Goal: Transaction & Acquisition: Purchase product/service

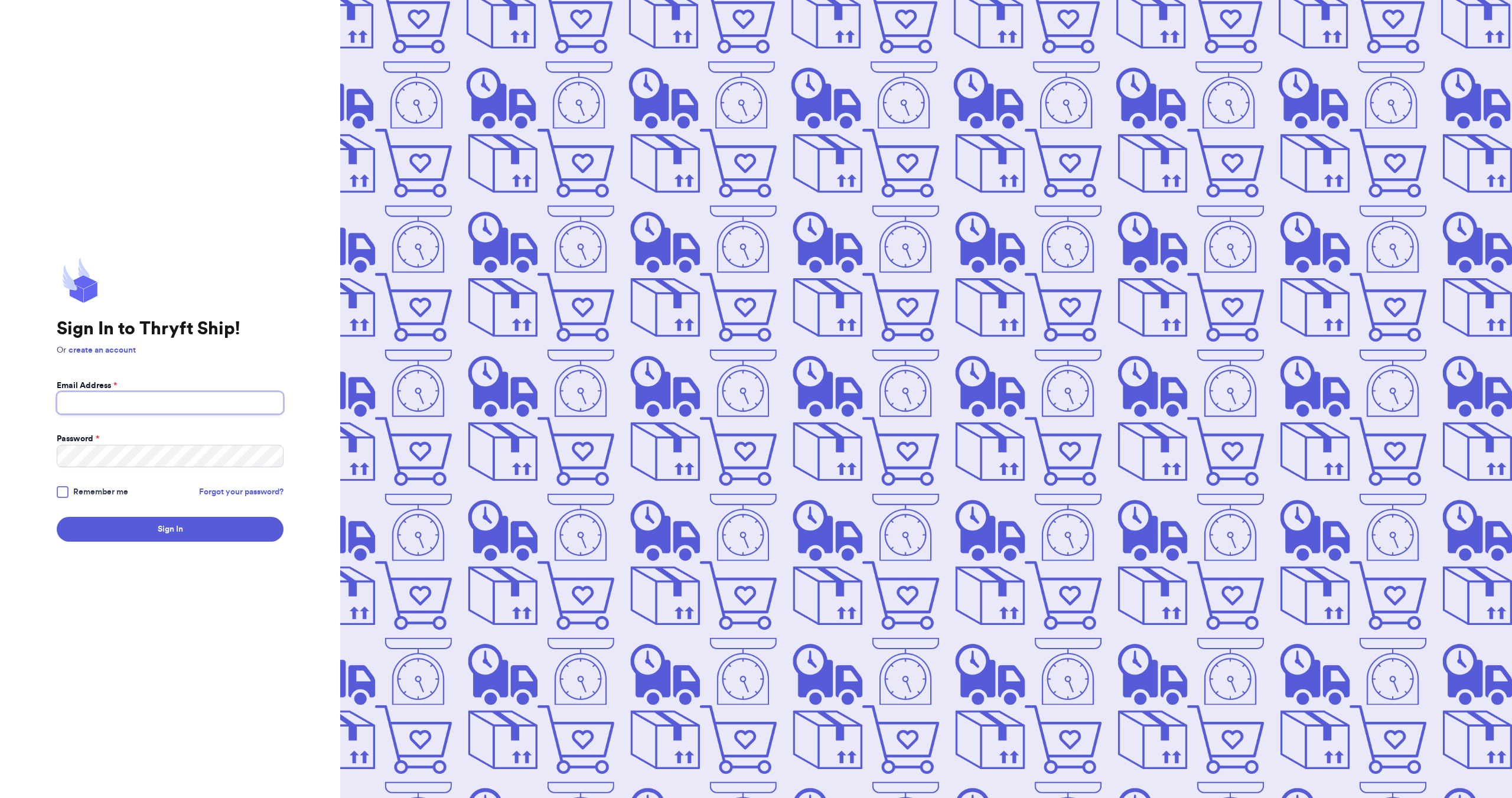
type input "[EMAIL_ADDRESS][DOMAIN_NAME]"
click at [61, 497] on div at bounding box center [62, 492] width 12 height 12
click at [0, 0] on input "Remember me" at bounding box center [0, 0] width 0 height 0
click at [157, 529] on button "Sign In" at bounding box center [170, 529] width 227 height 25
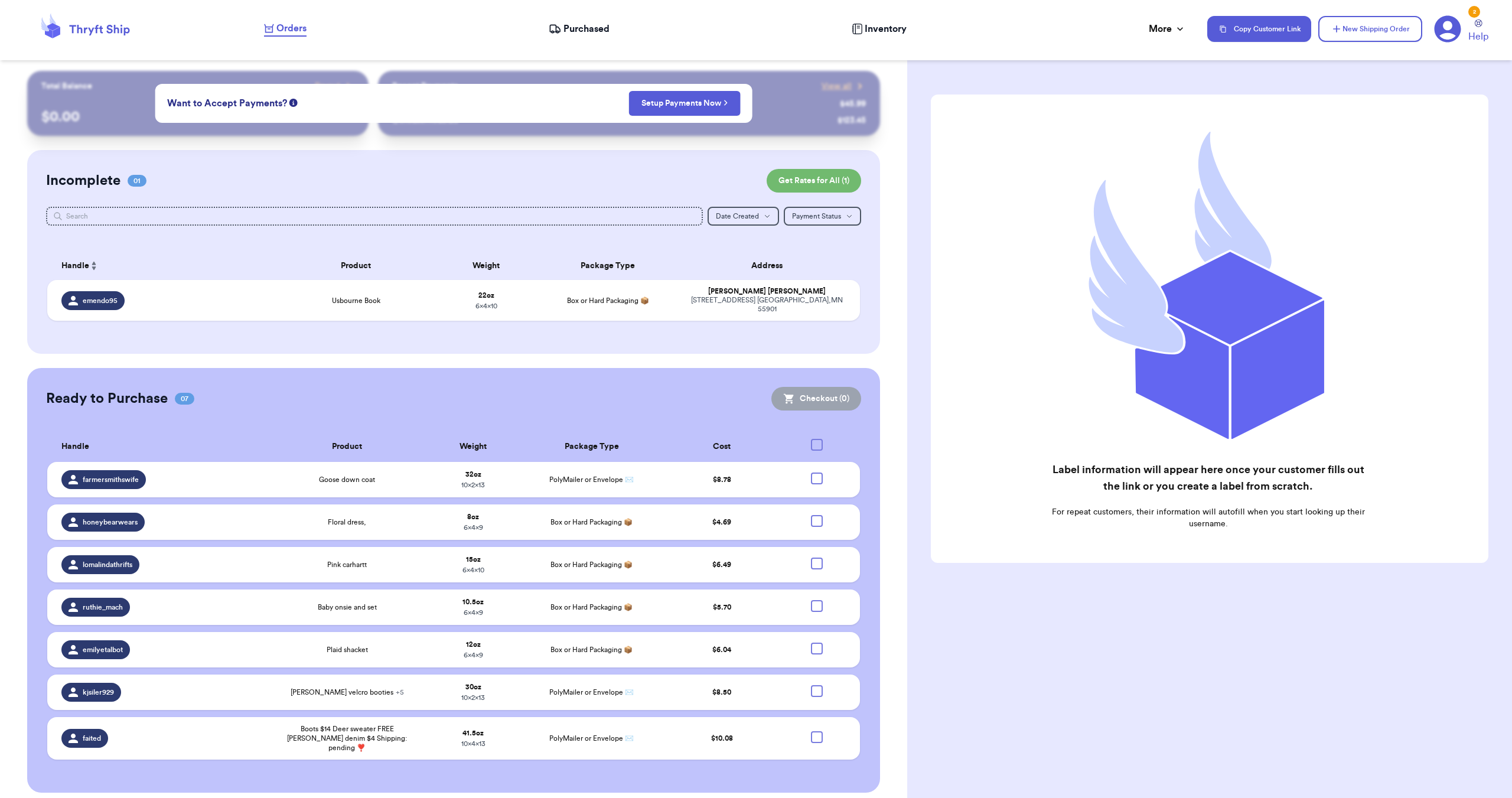
click at [818, 440] on div at bounding box center [816, 445] width 12 height 12
click at [817, 439] on input "checkbox" at bounding box center [816, 438] width 1 height 1
checkbox input "true"
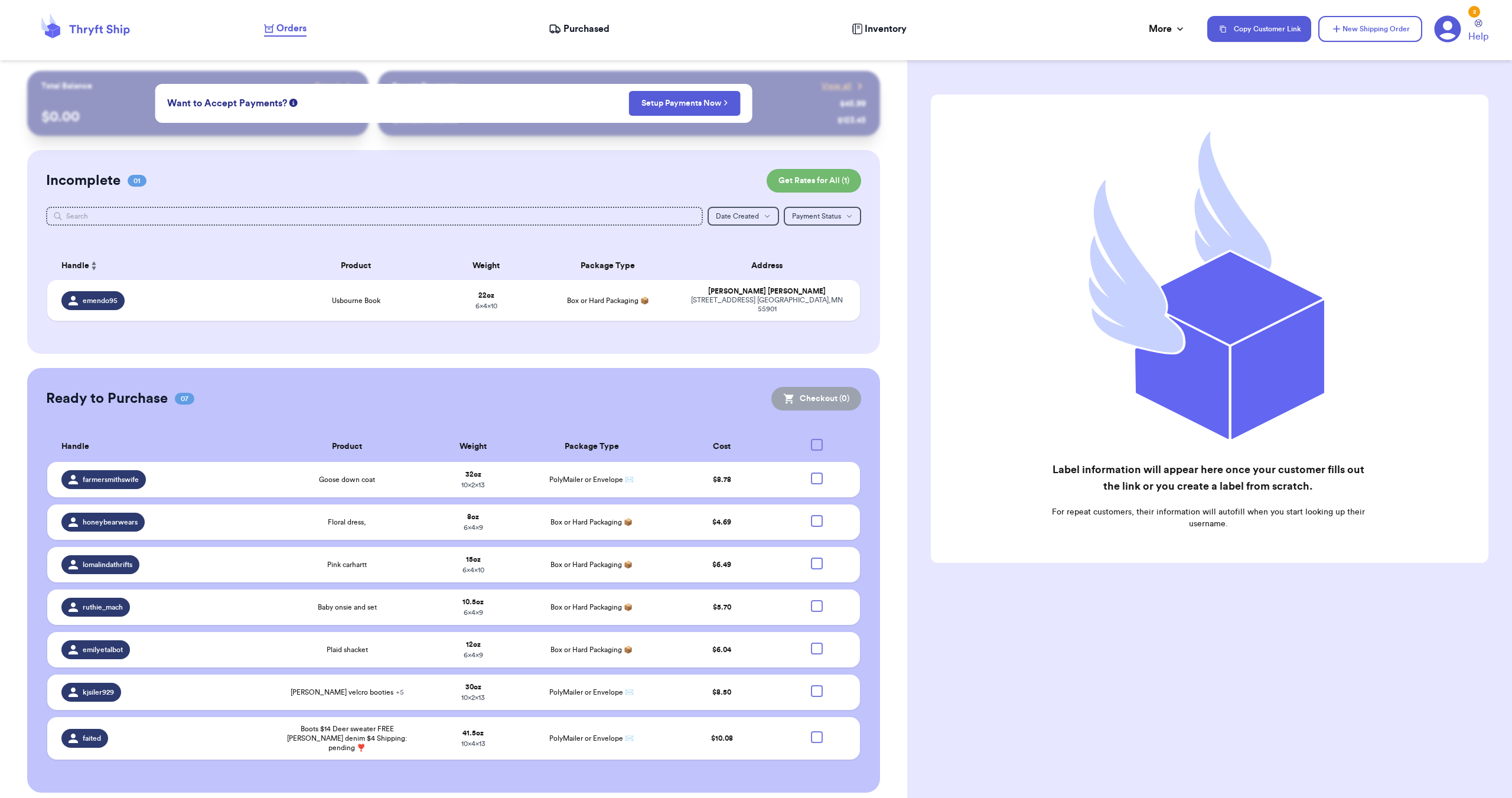
checkbox input "true"
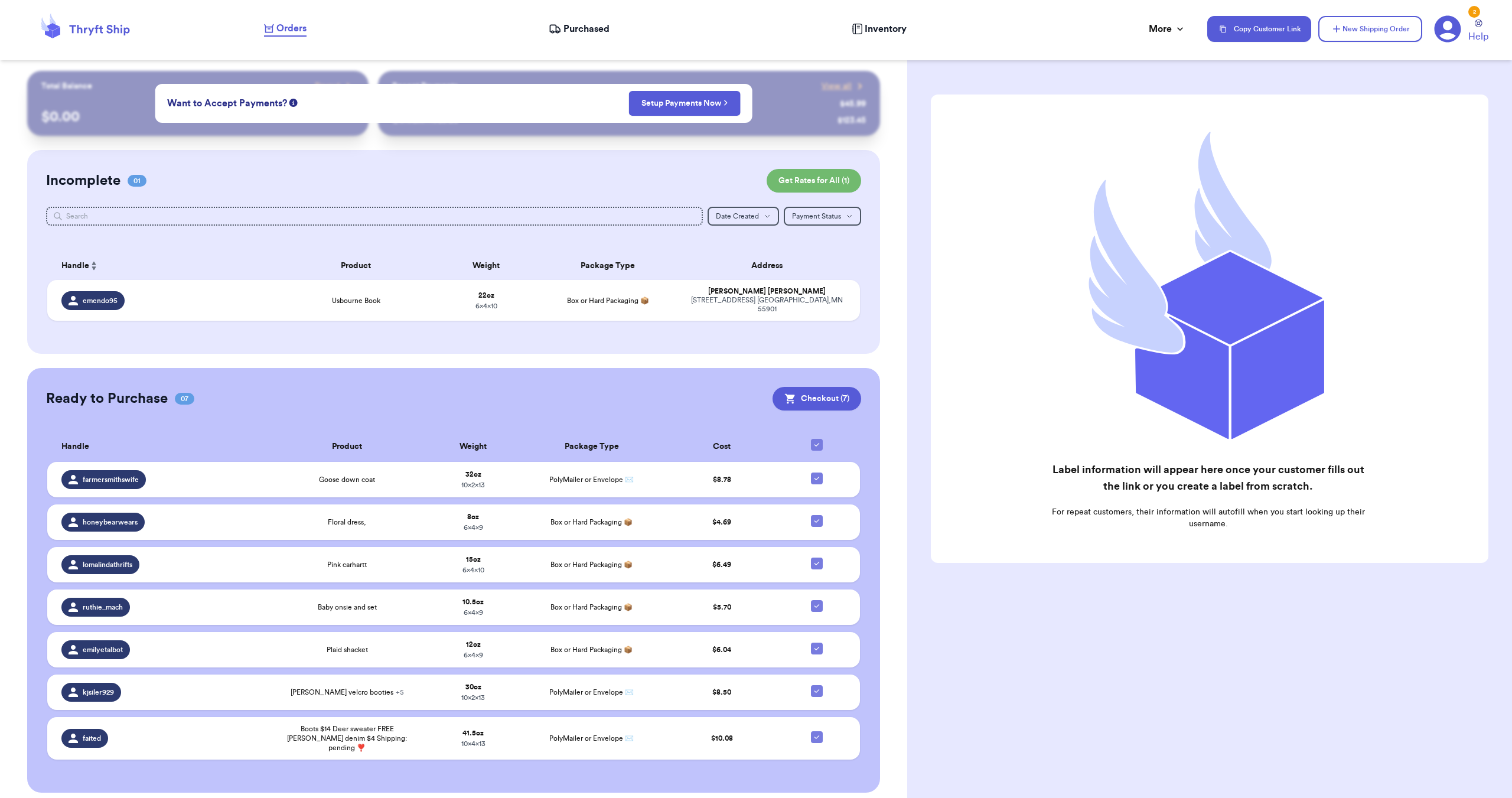
click at [817, 442] on icon at bounding box center [816, 445] width 9 height 9
click at [817, 439] on input "checkbox" at bounding box center [816, 438] width 1 height 1
checkbox input "false"
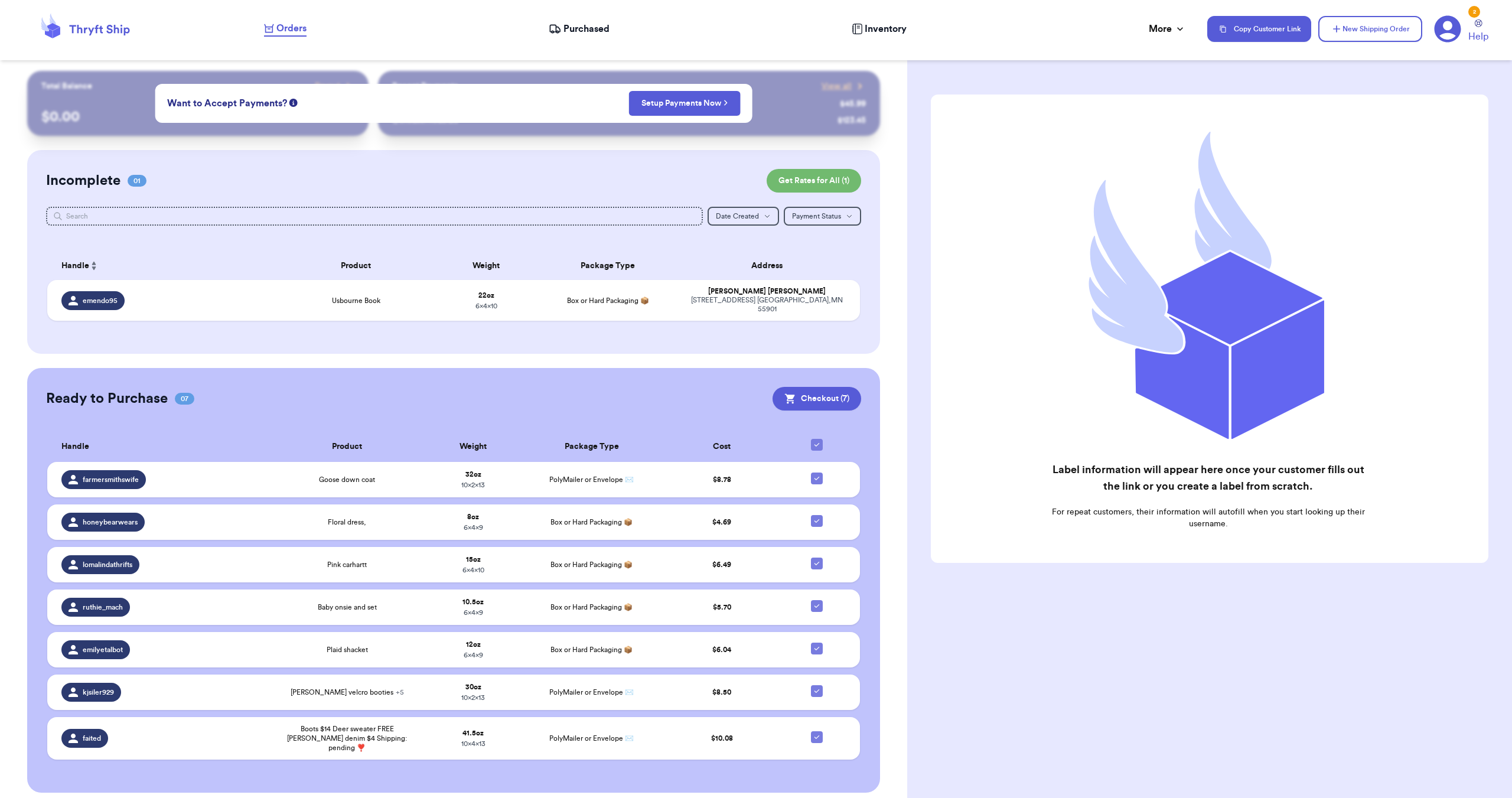
checkbox input "false"
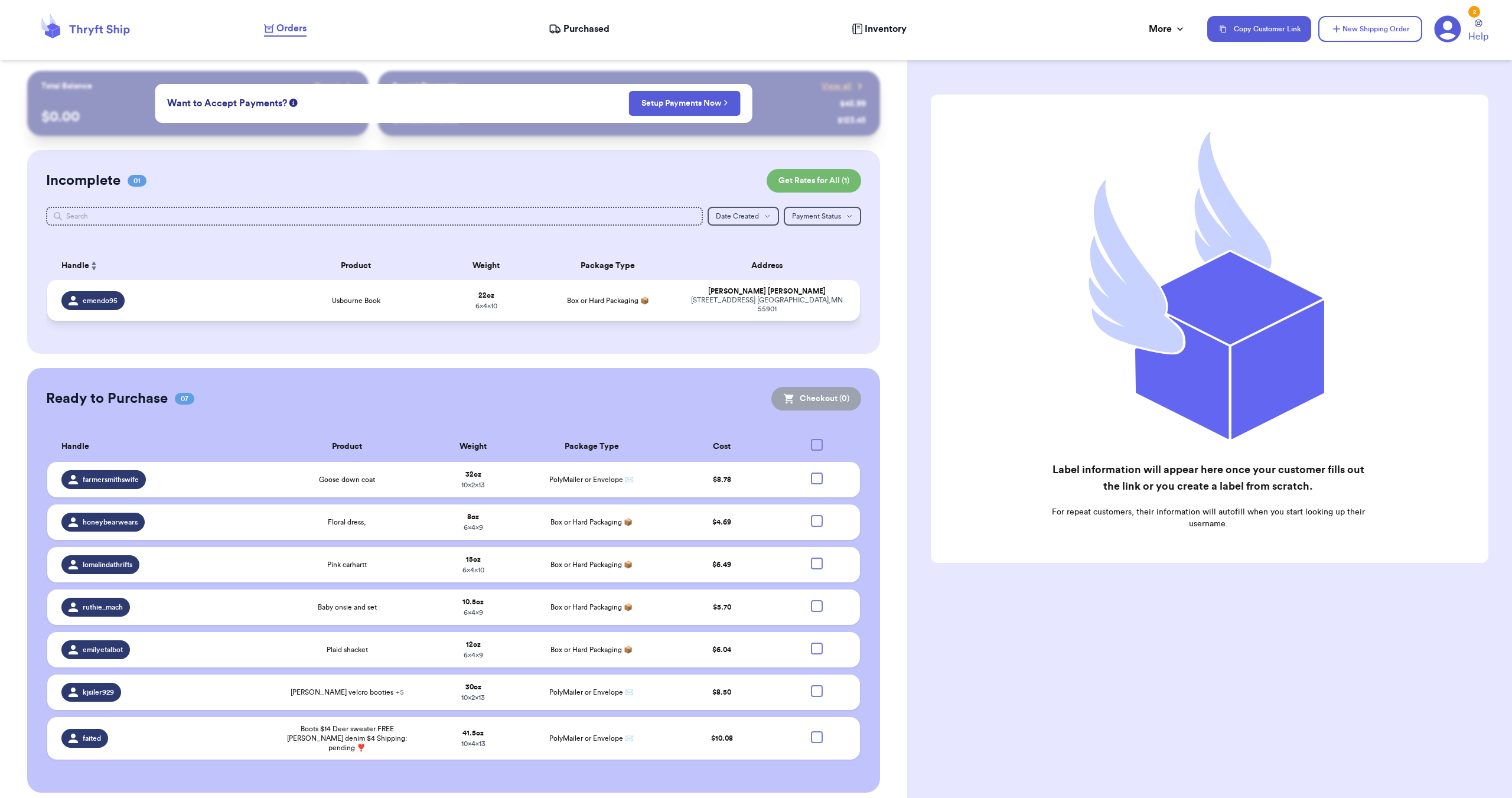
click at [401, 305] on td "Usbourne Book" at bounding box center [356, 300] width 162 height 41
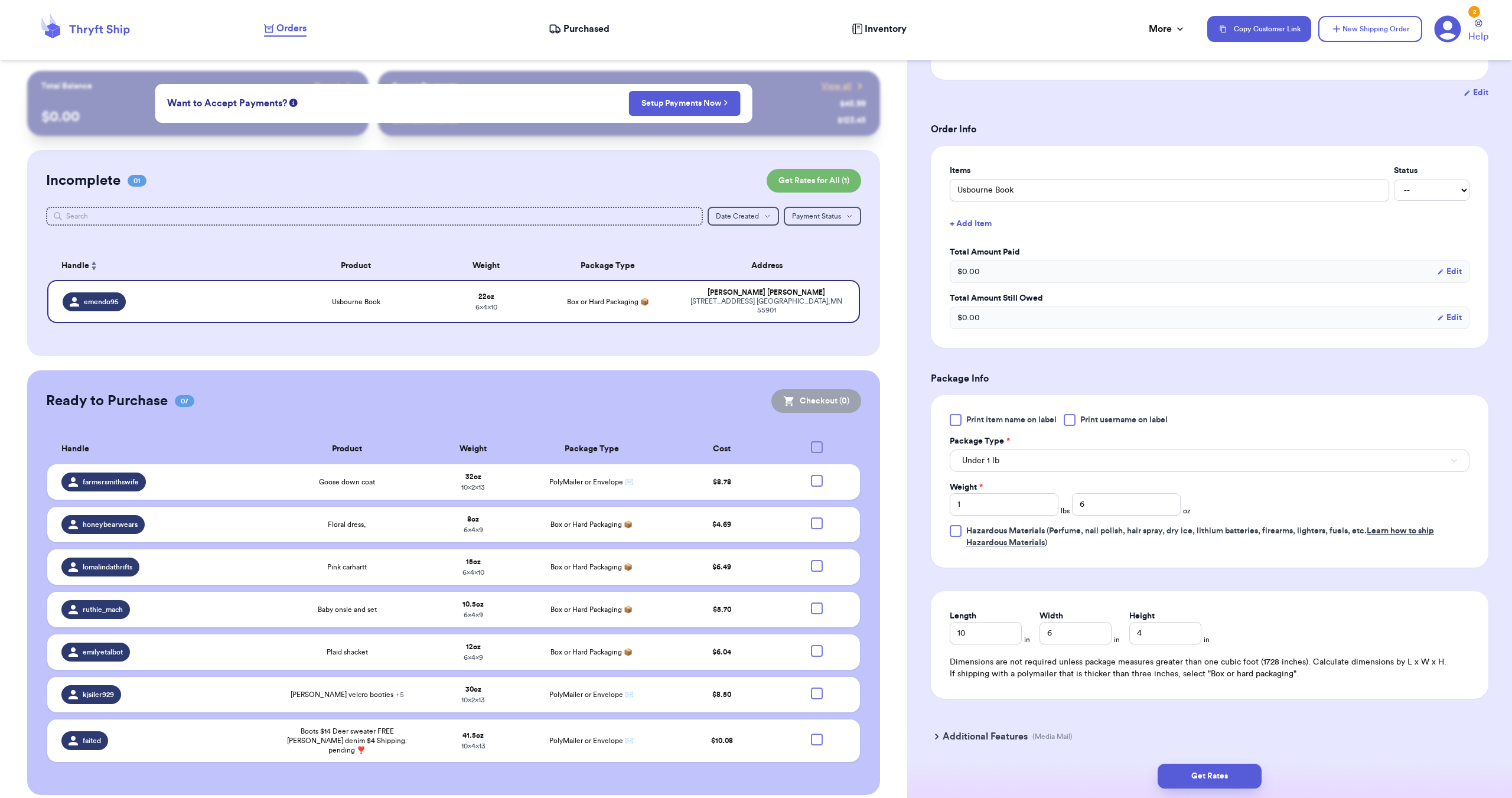
scroll to position [241, 0]
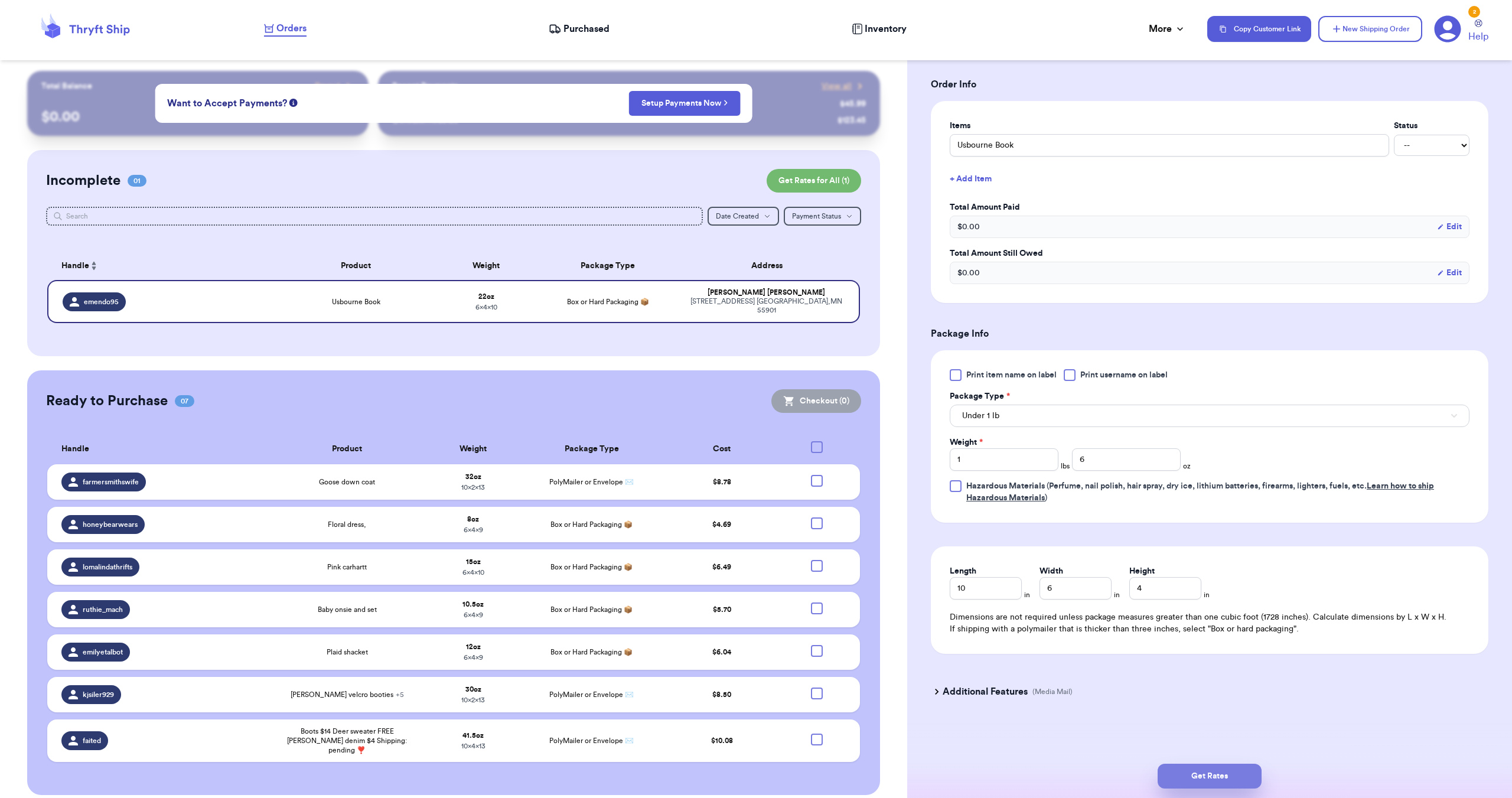
click at [1217, 765] on button "Get Rates" at bounding box center [1209, 775] width 104 height 25
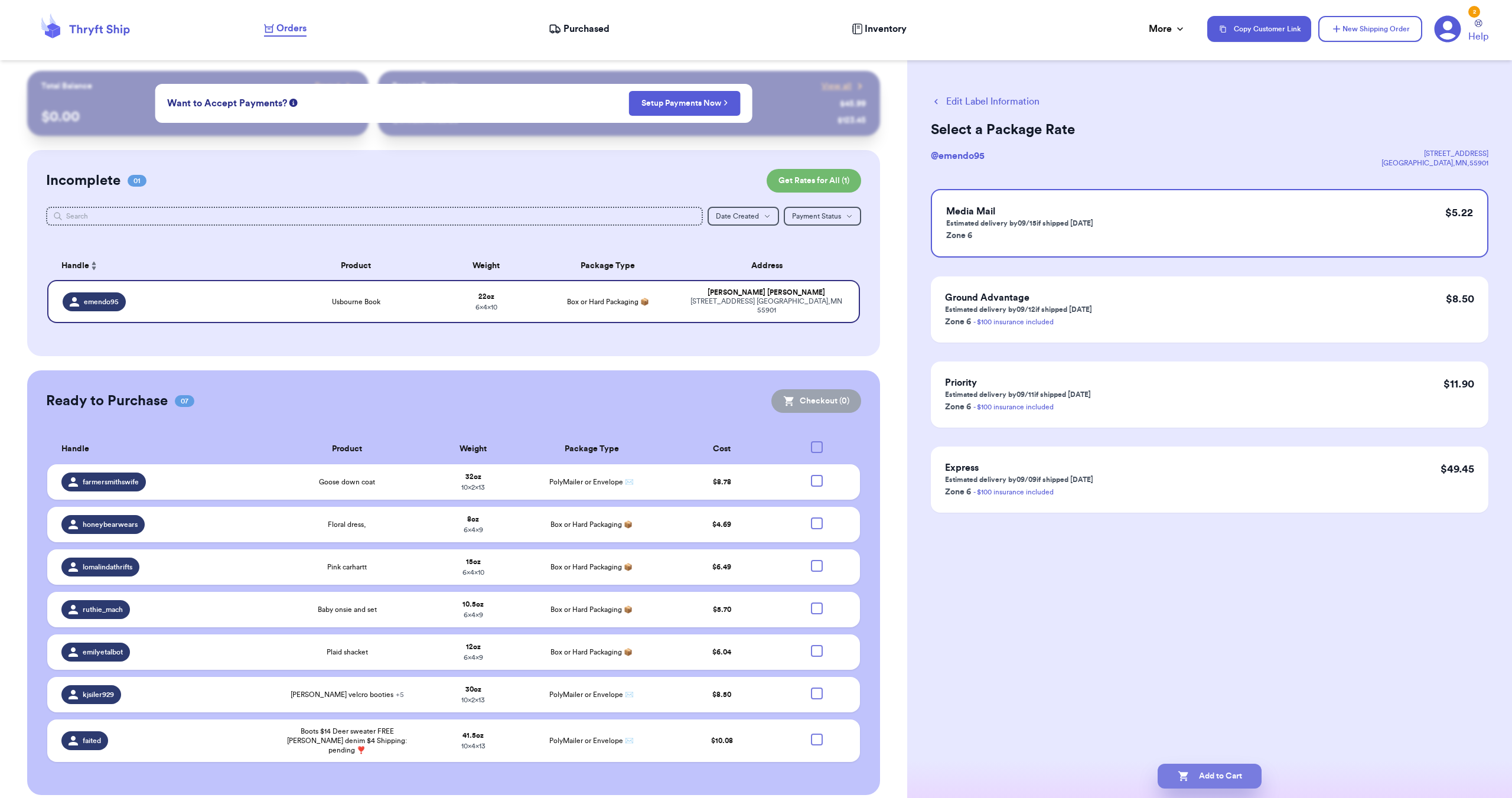
click at [1244, 775] on button "Add to Cart" at bounding box center [1209, 775] width 104 height 25
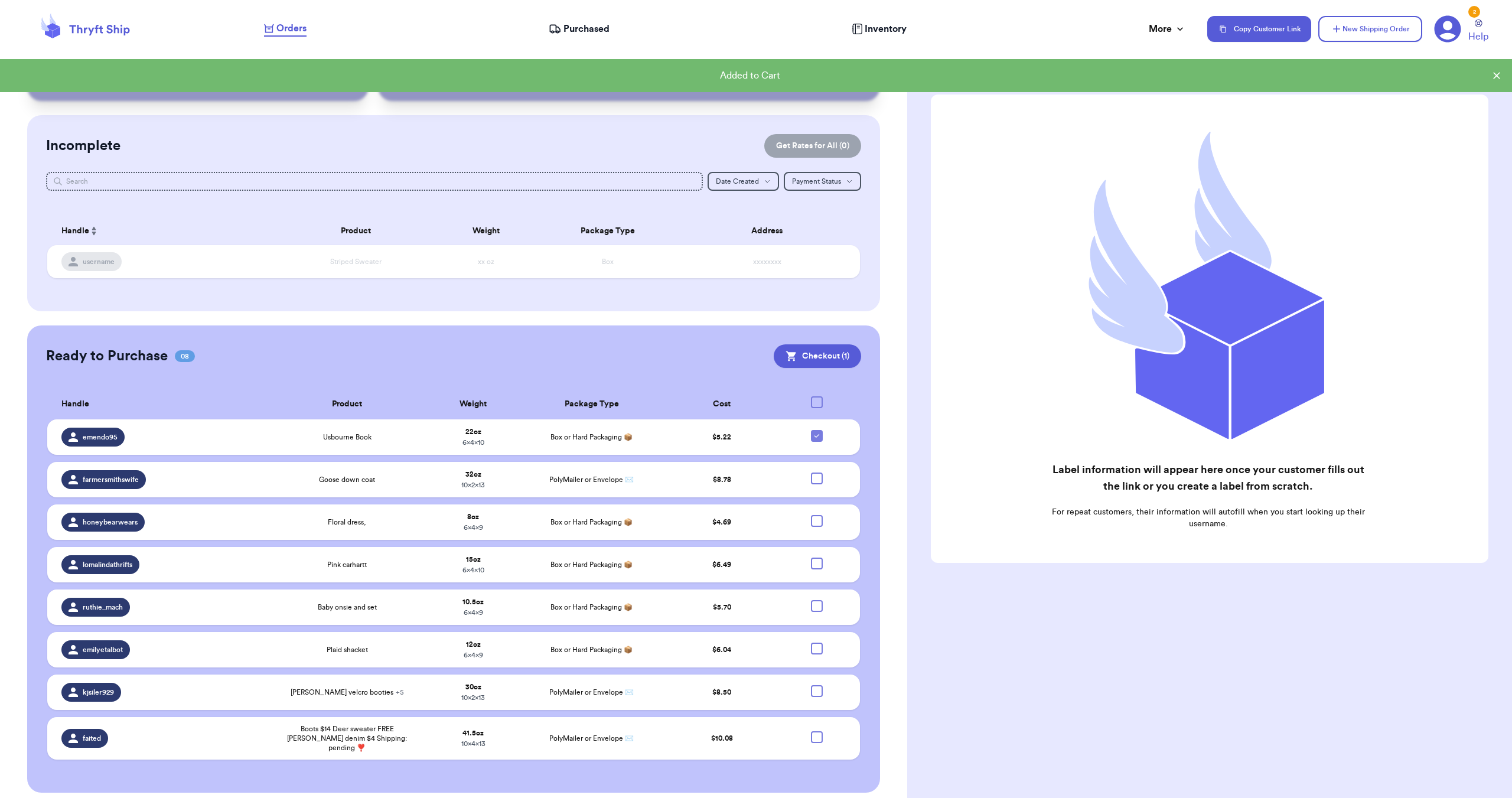
scroll to position [36, 0]
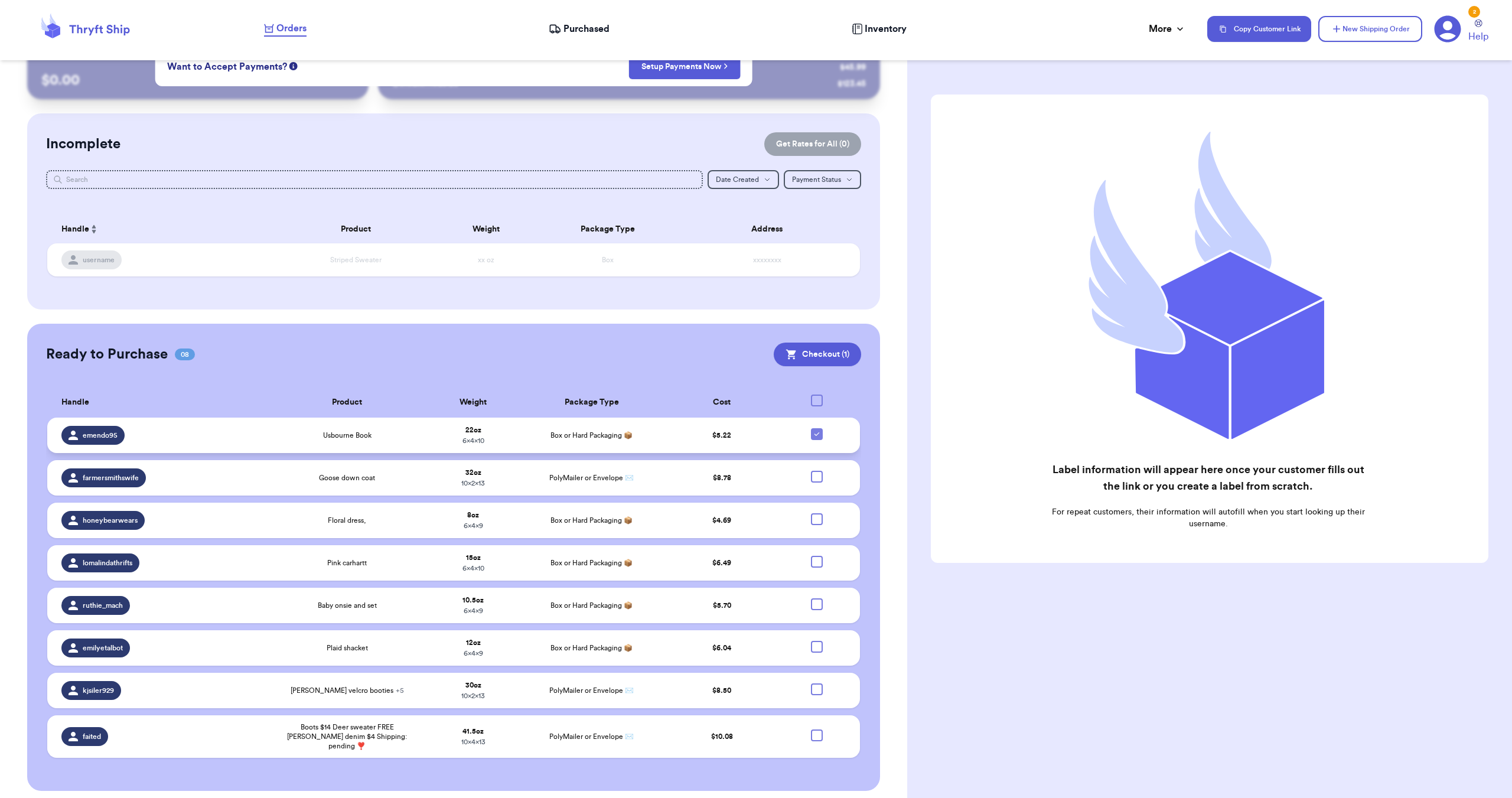
click at [812, 430] on icon at bounding box center [816, 434] width 9 height 9
click at [816, 428] on input "checkbox" at bounding box center [816, 428] width 1 height 1
checkbox input "false"
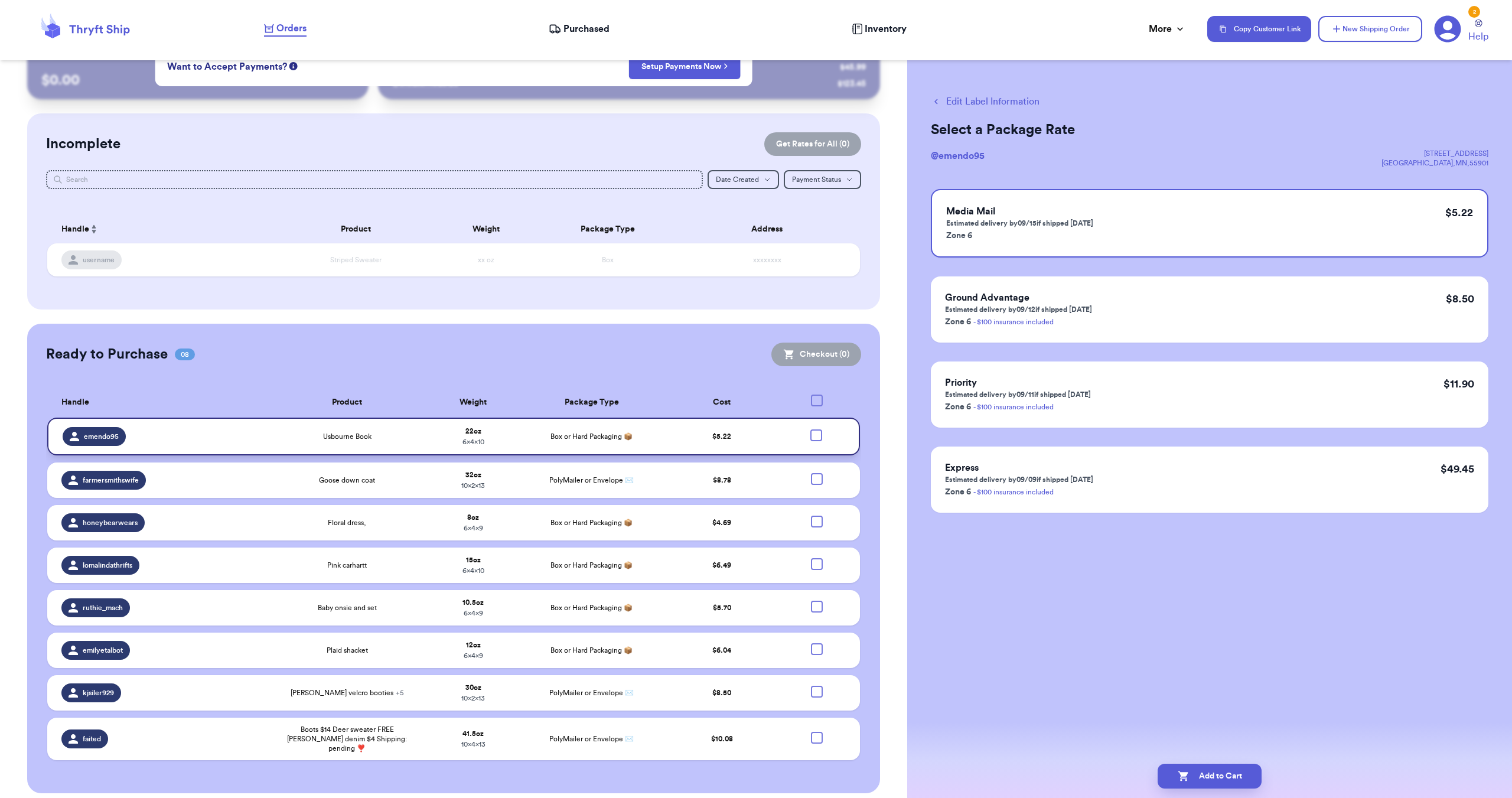
click at [811, 399] on div at bounding box center [816, 400] width 12 height 12
click at [816, 394] on input "checkbox" at bounding box center [816, 394] width 1 height 1
checkbox input "true"
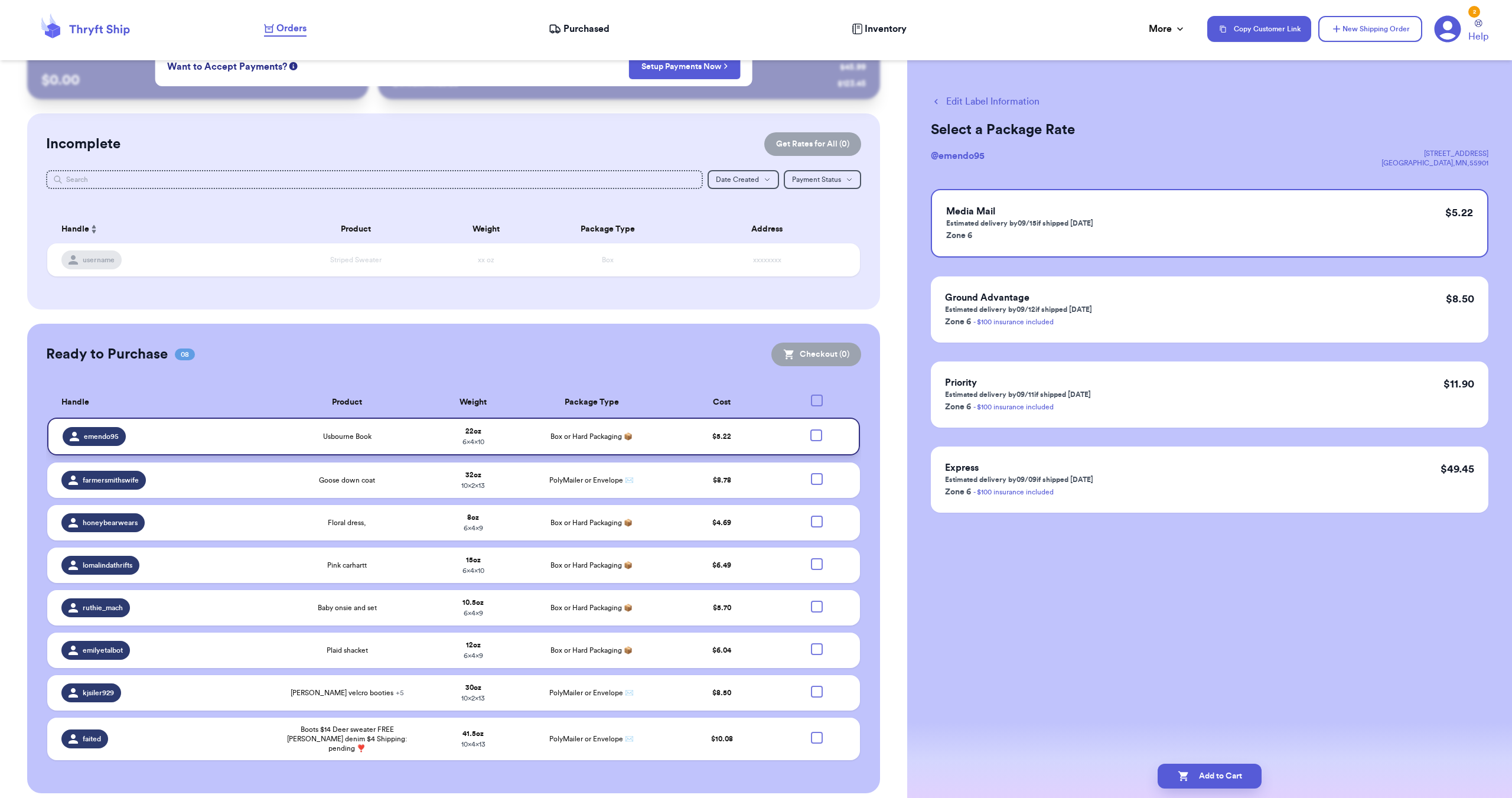
checkbox input "true"
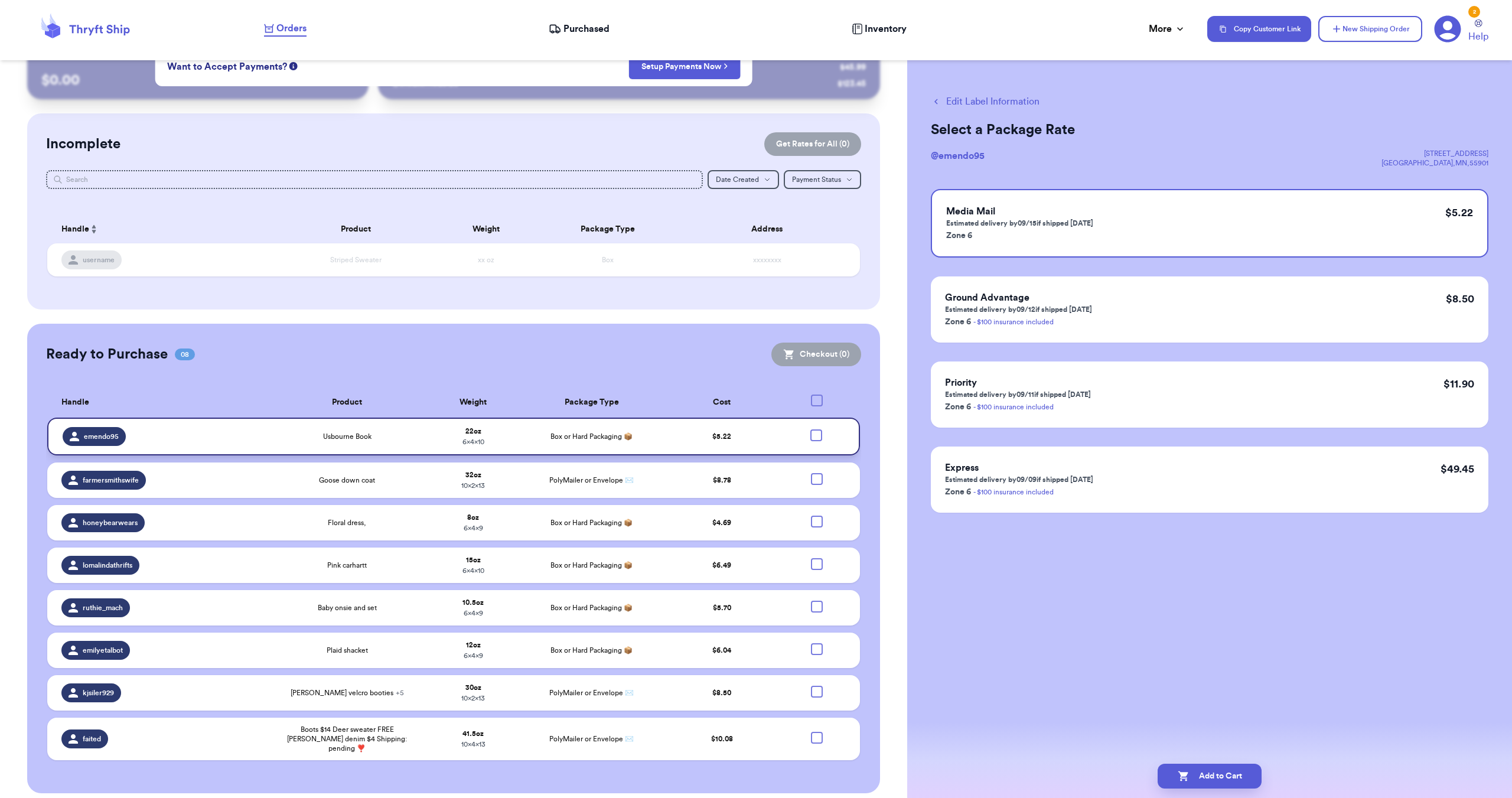
checkbox input "true"
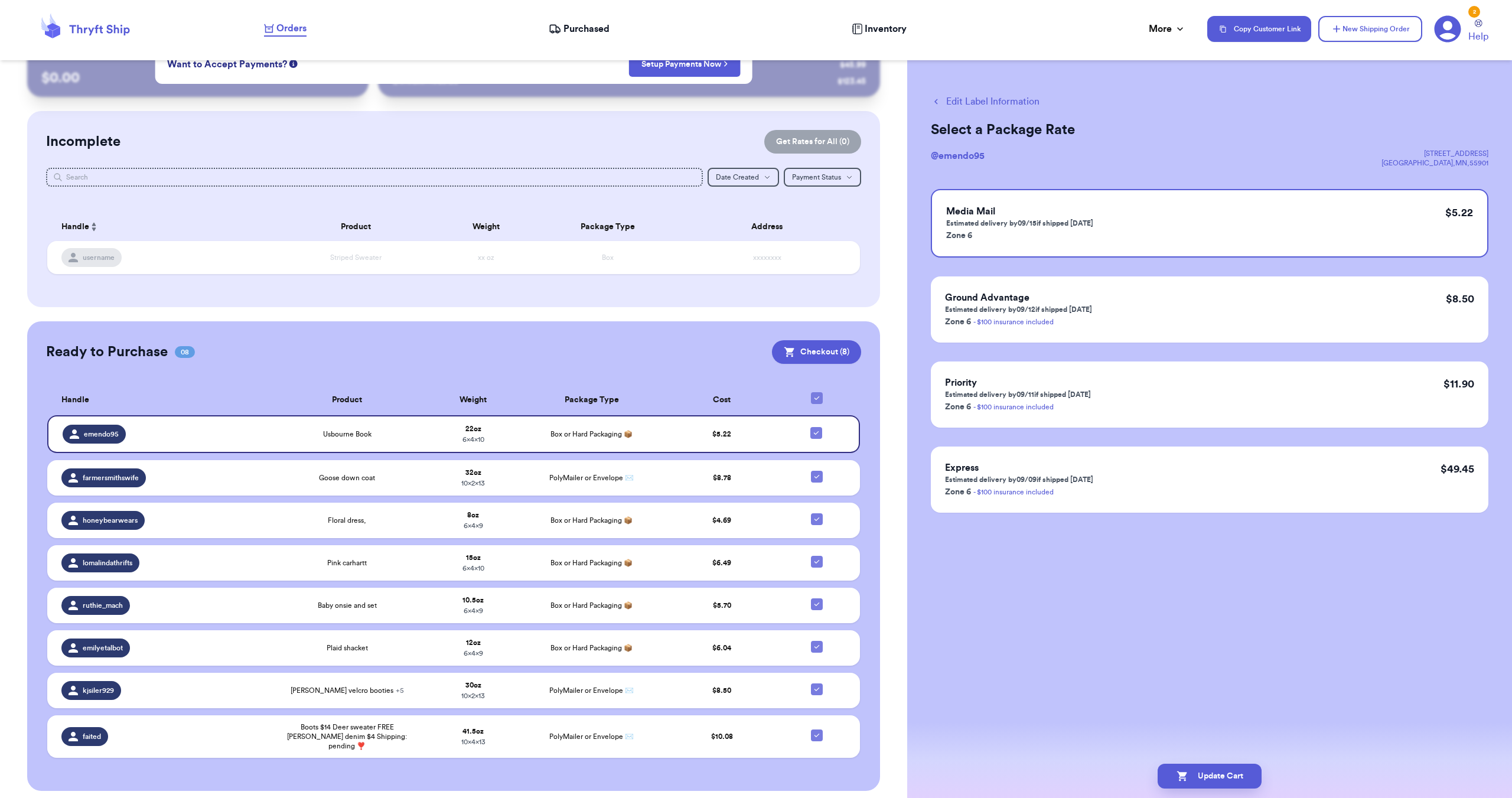
click at [1040, 638] on div "Edit Label Information Select a Package Rate @ emendo95 [STREET_ADDRESS] Media …" at bounding box center [1210, 399] width 605 height 798
click at [798, 354] on button "Checkout ( 8 )" at bounding box center [817, 352] width 89 height 24
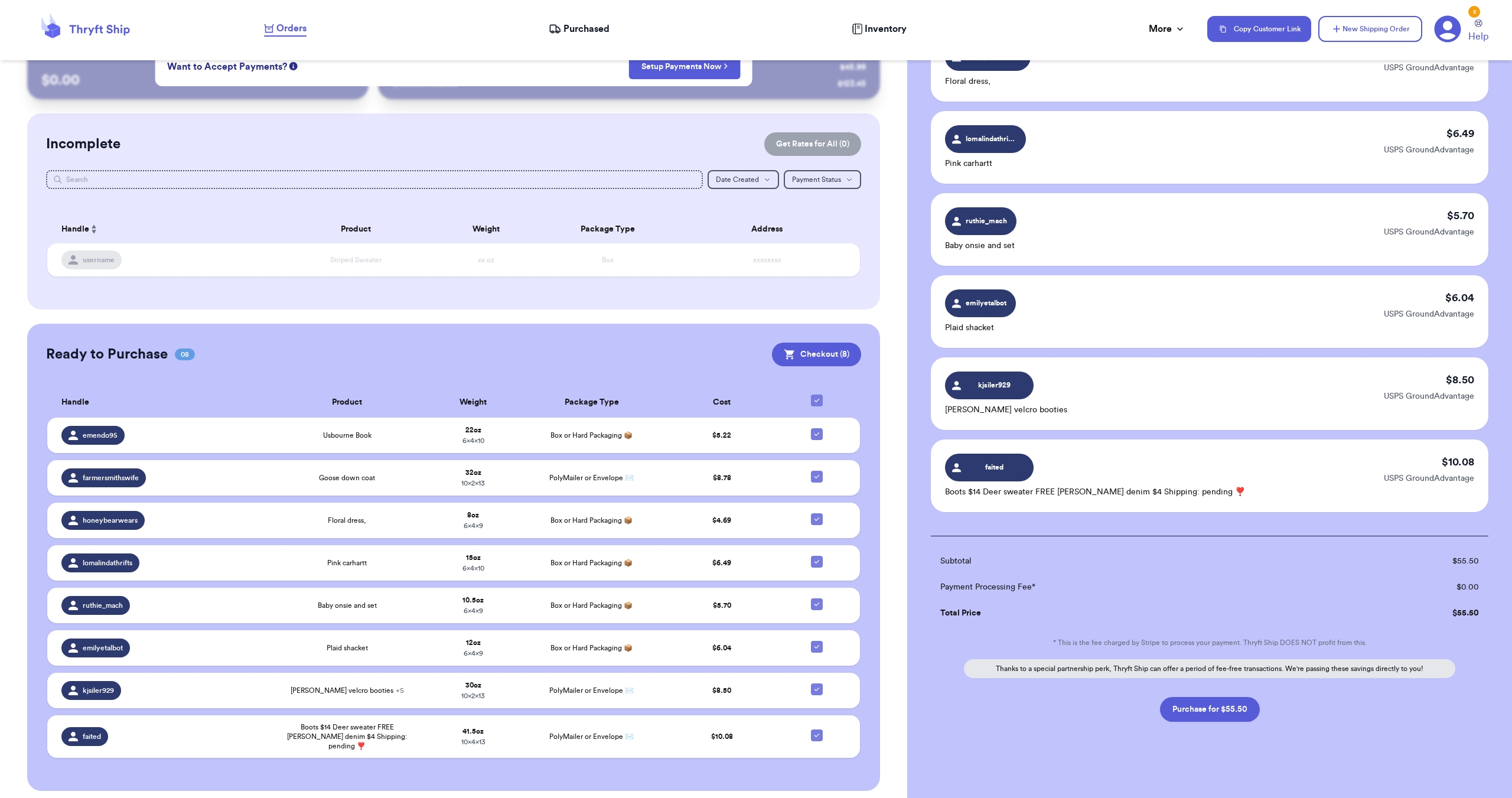
scroll to position [288, 0]
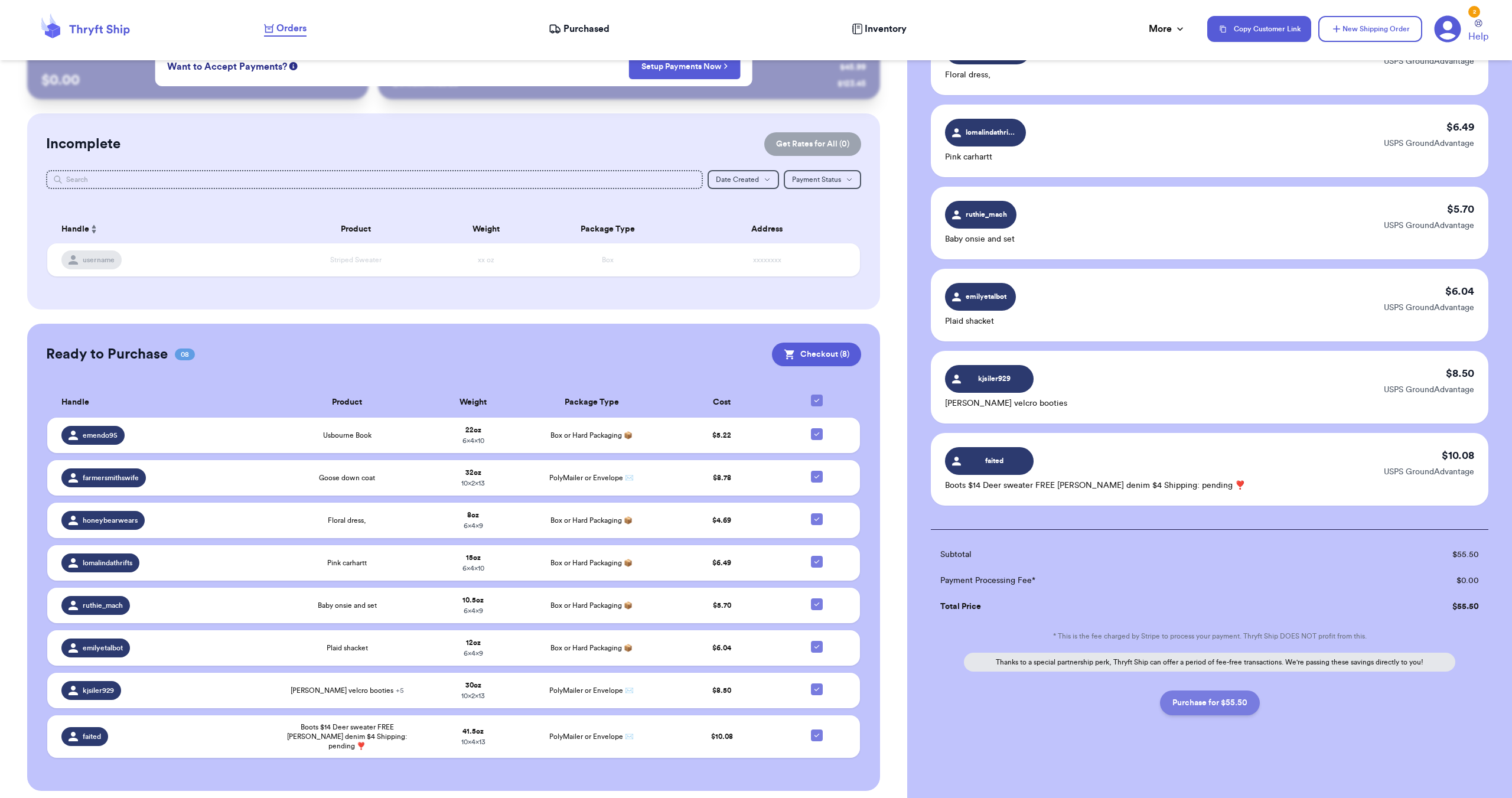
click at [1181, 699] on button "Purchase for $55.50" at bounding box center [1210, 702] width 100 height 25
checkbox input "false"
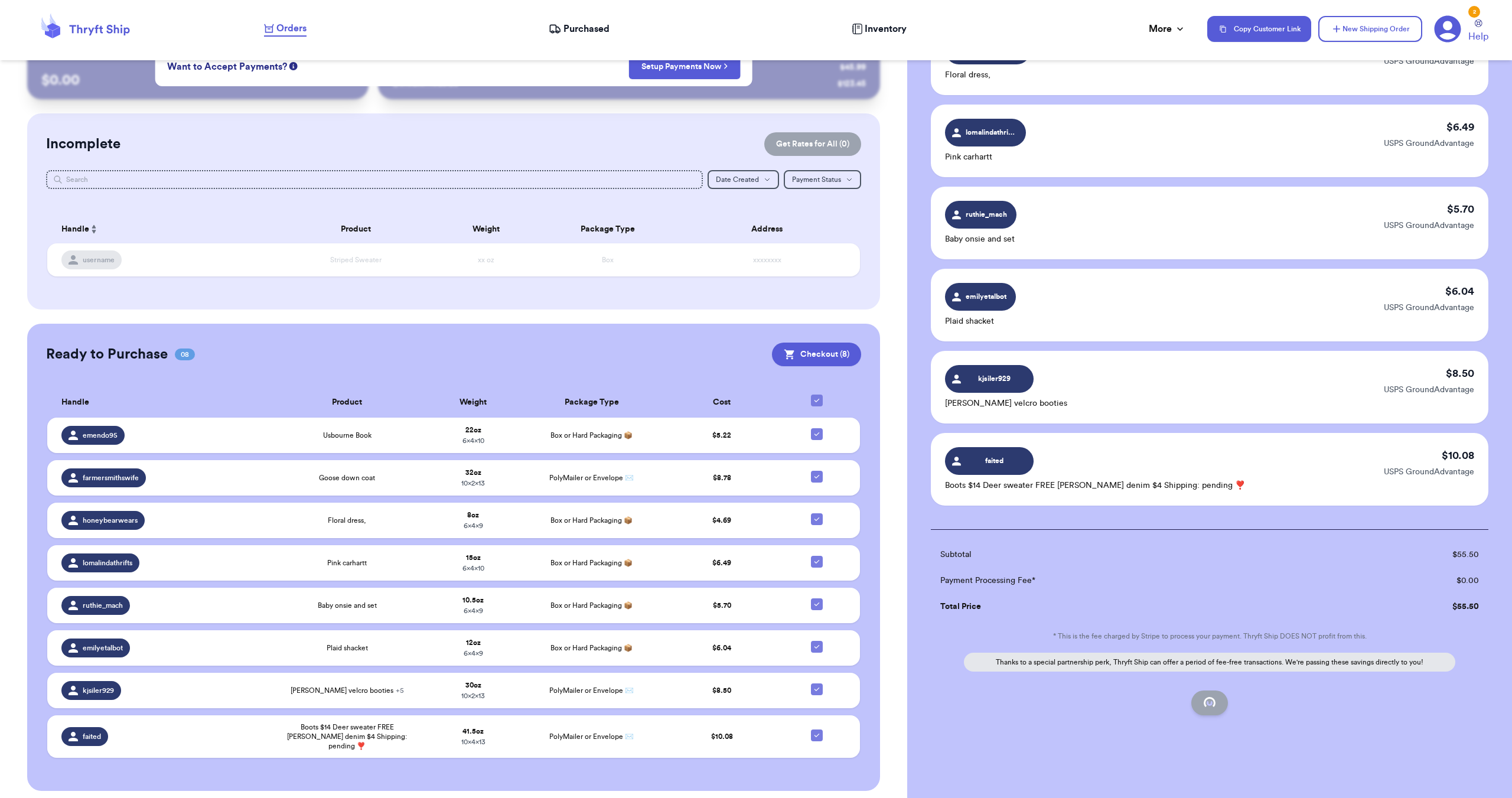
checkbox input "false"
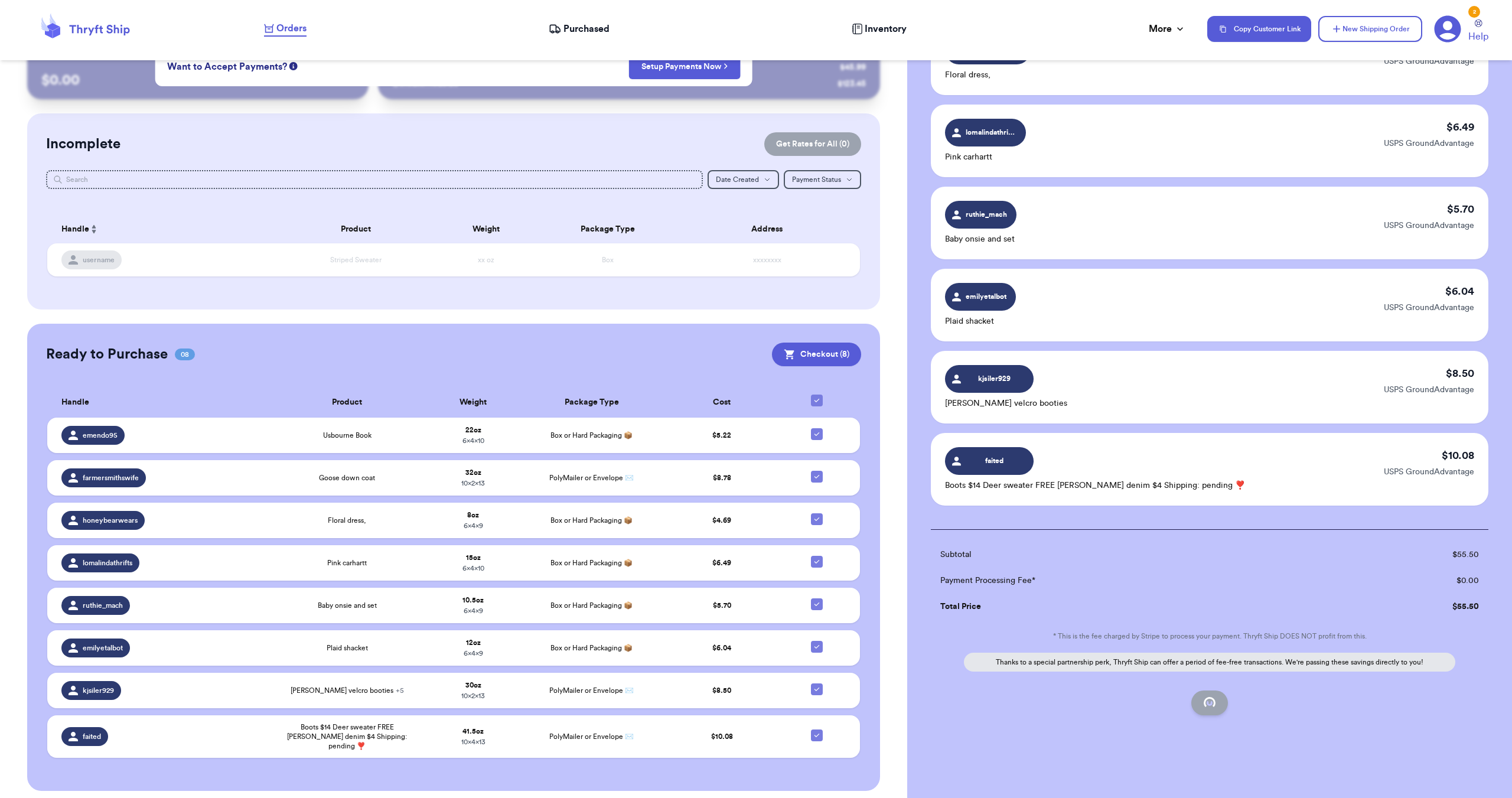
scroll to position [0, 0]
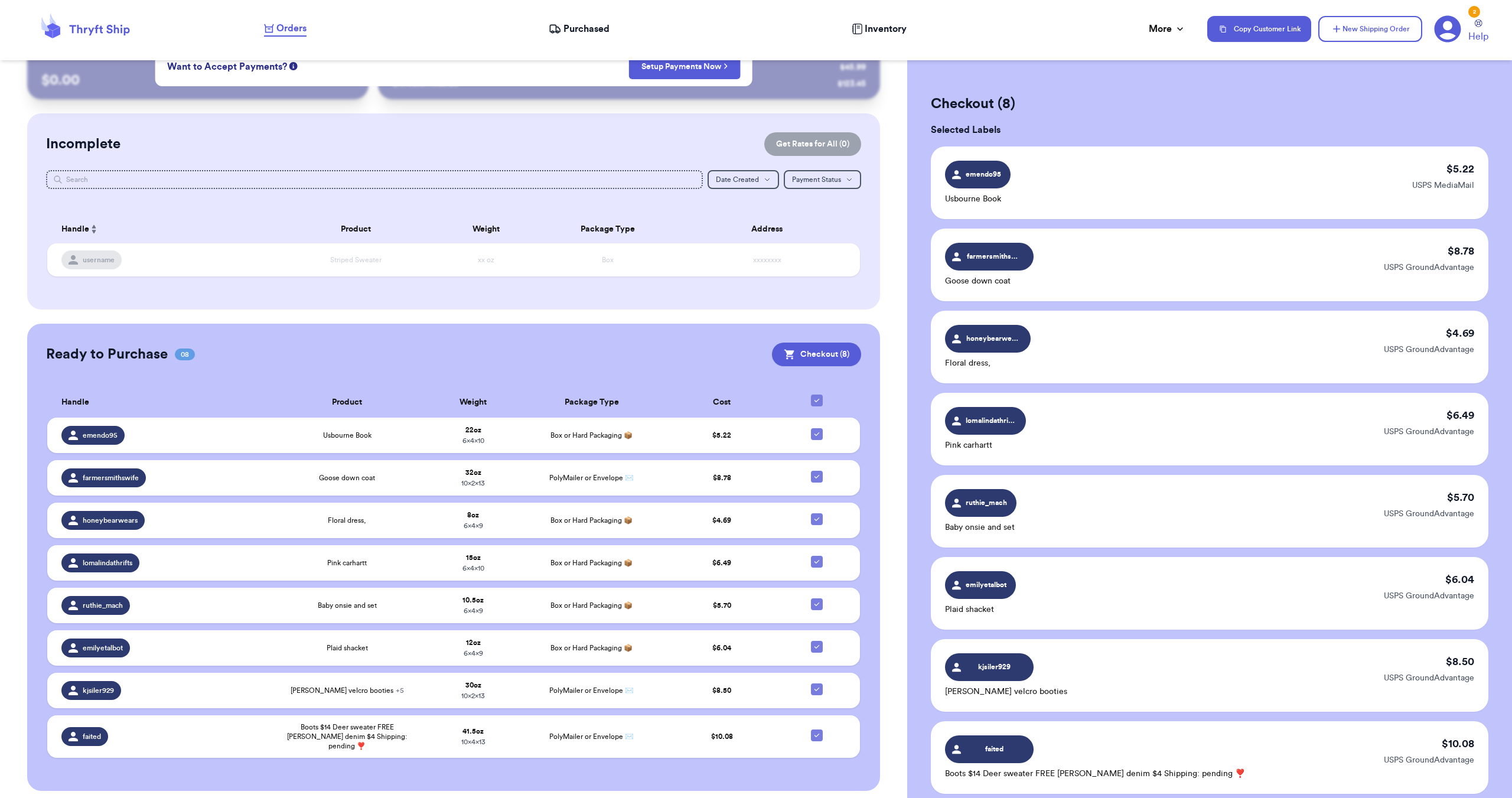
checkbox input "true"
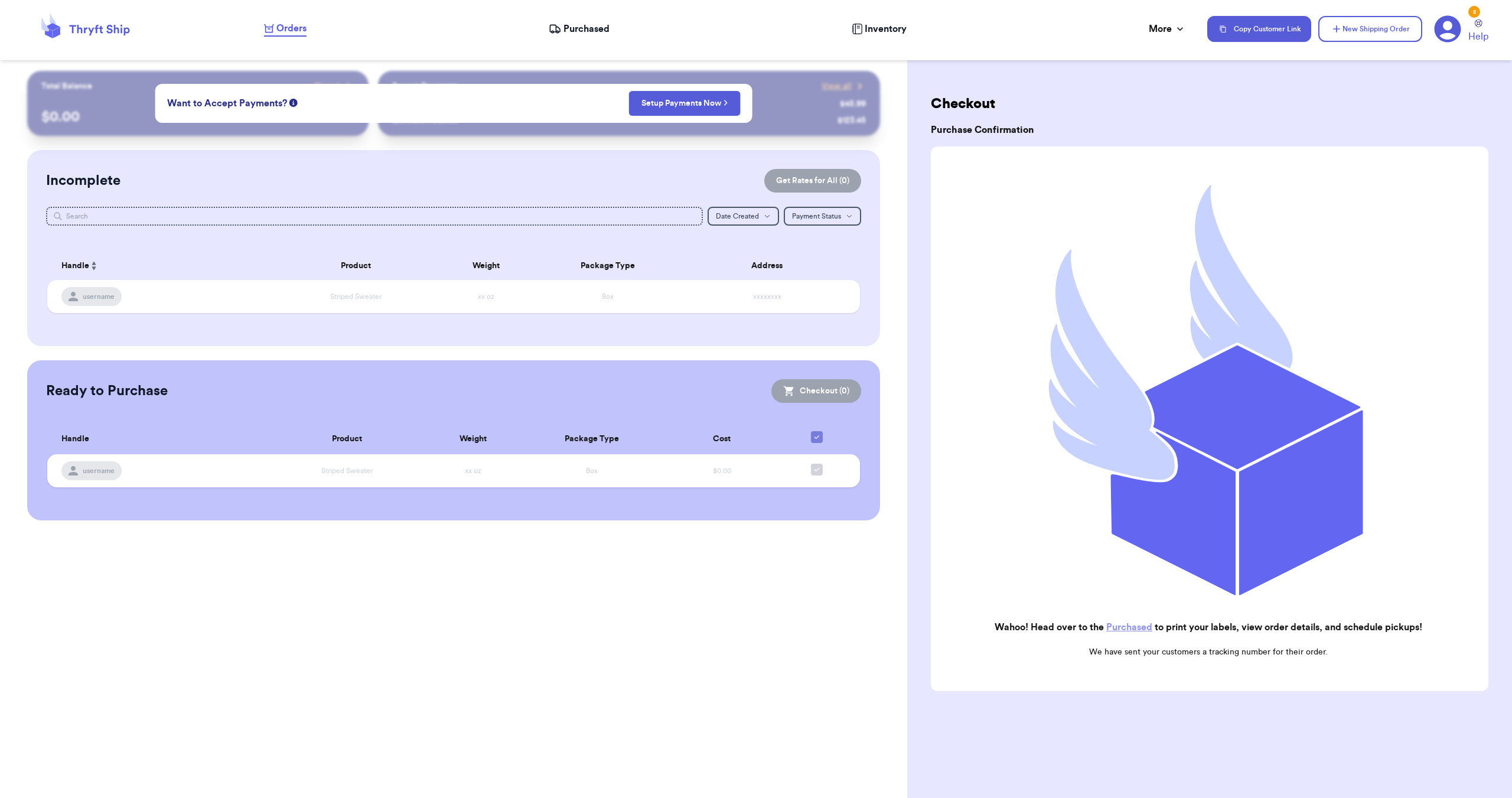
click at [1121, 626] on link "Purchased" at bounding box center [1129, 627] width 46 height 9
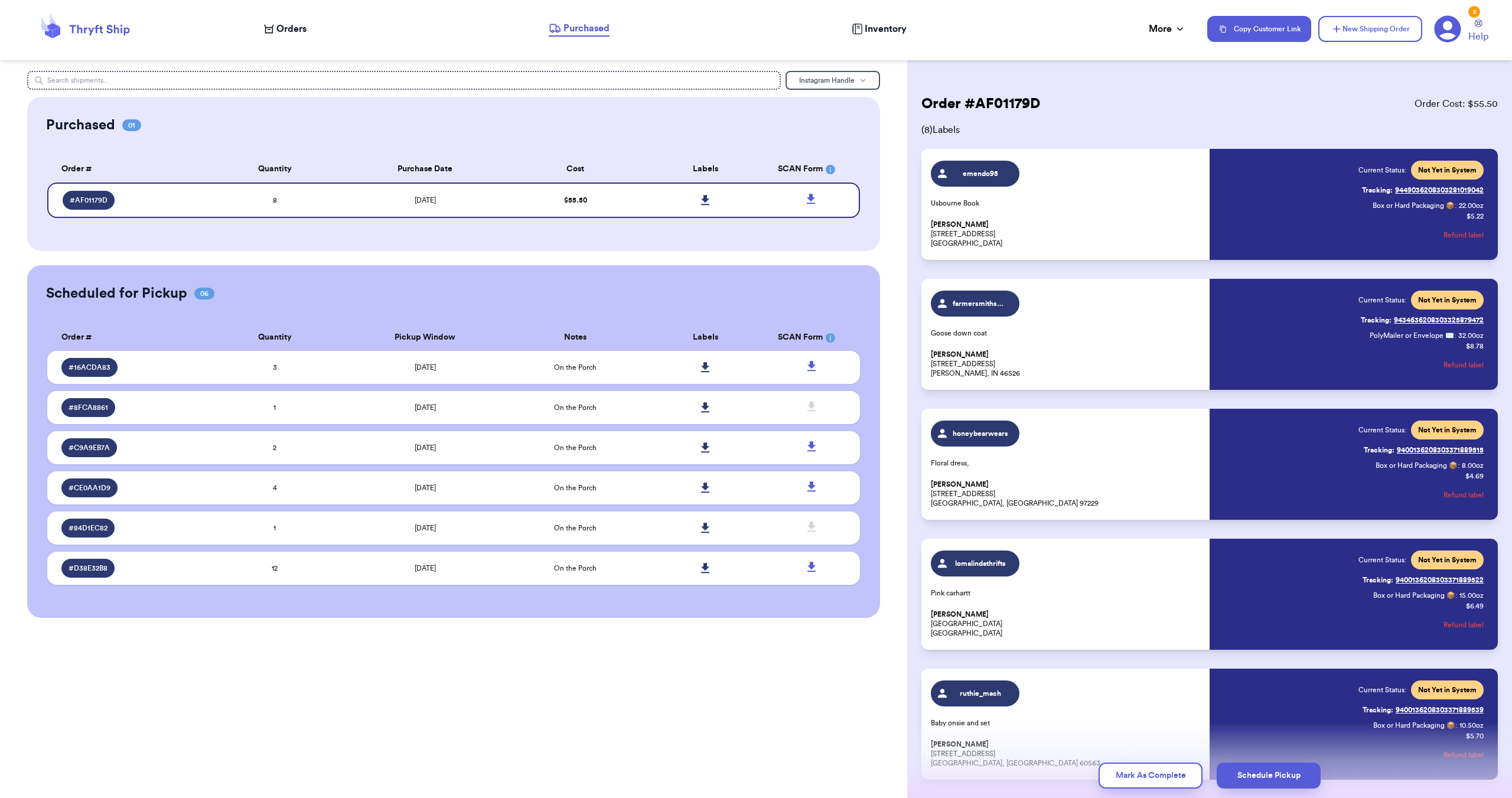
drag, startPoint x: 1257, startPoint y: 772, endPoint x: 1258, endPoint y: 778, distance: 6.1
click at [1257, 772] on button "Schedule Pickup" at bounding box center [1269, 775] width 104 height 26
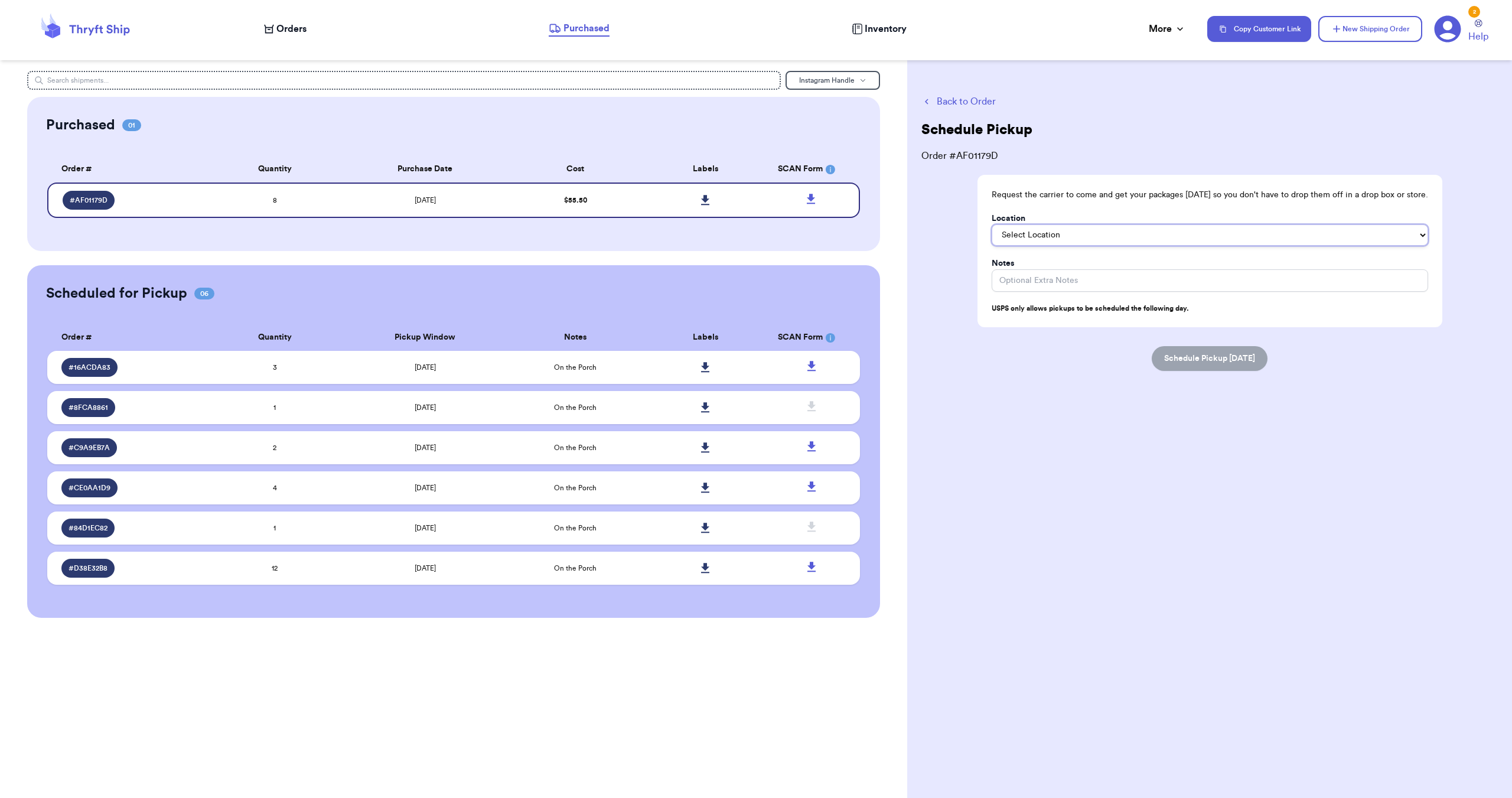
click at [1089, 227] on select "Select Location In/At Mailbox On the Porch Front Door Back Door Side Door Knock…" at bounding box center [1210, 235] width 436 height 21
select select "On the Porch"
click at [992, 224] on select "Select Location In/At Mailbox On the Porch Front Door Back Door Side Door Knock…" at bounding box center [1210, 235] width 436 height 21
click at [1203, 367] on button "Schedule Pickup [DATE]" at bounding box center [1209, 358] width 116 height 25
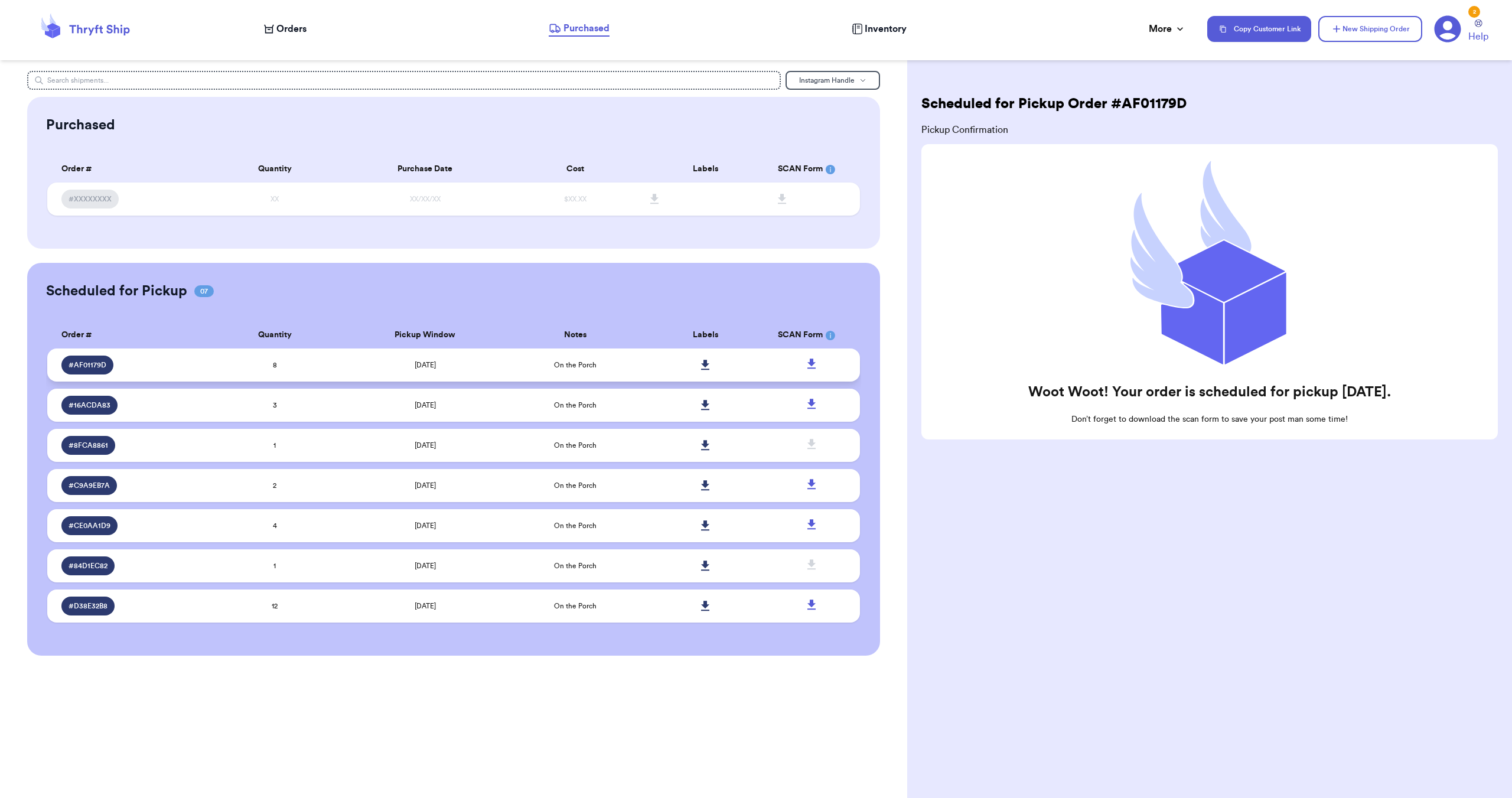
click at [708, 364] on icon at bounding box center [705, 365] width 8 height 10
